Goal: Task Accomplishment & Management: Use online tool/utility

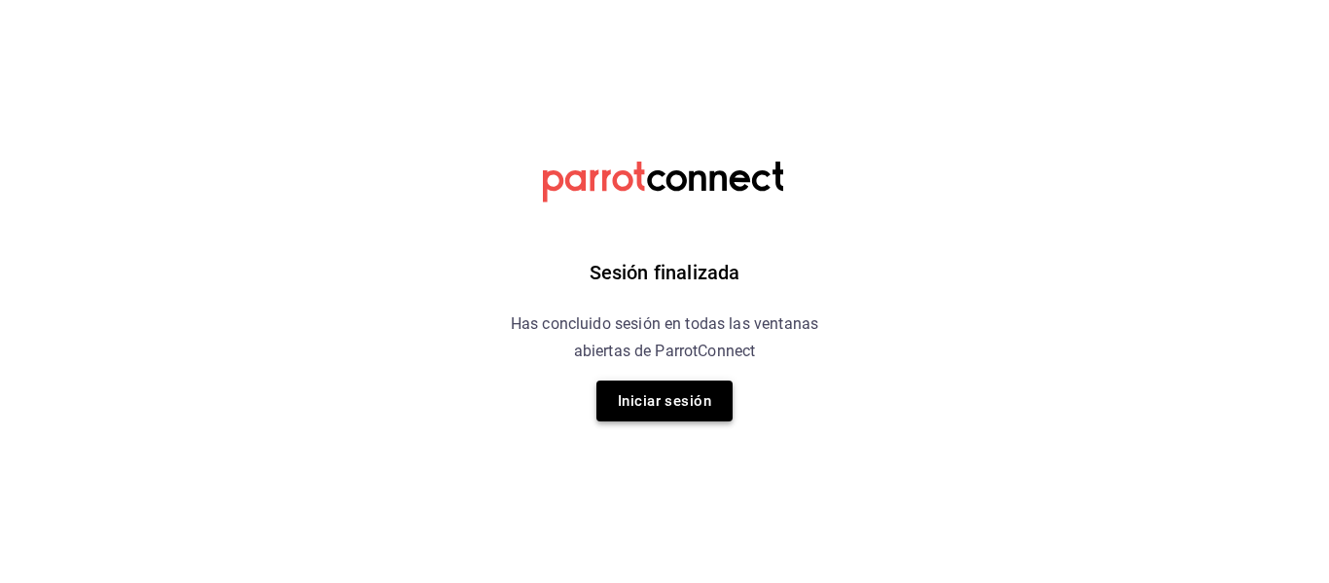
click at [678, 398] on button "Iniciar sesión" at bounding box center [664, 400] width 136 height 41
